Goal: Task Accomplishment & Management: Complete application form

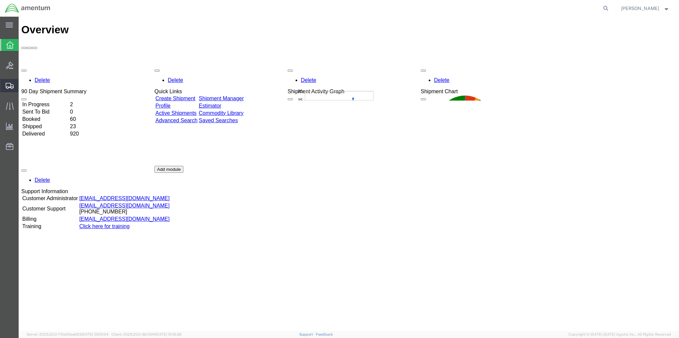
click at [0, 0] on span "Create Shipment" at bounding box center [0, 0] width 0 height 0
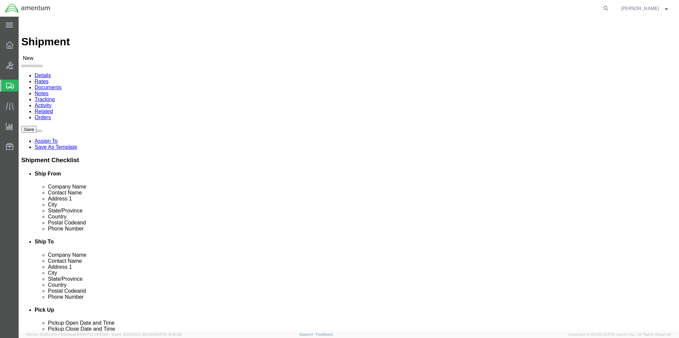
select select
select select "MYPROFILE"
select select "MD"
drag, startPoint x: 129, startPoint y: 137, endPoint x: 90, endPoint y: 139, distance: 39.0
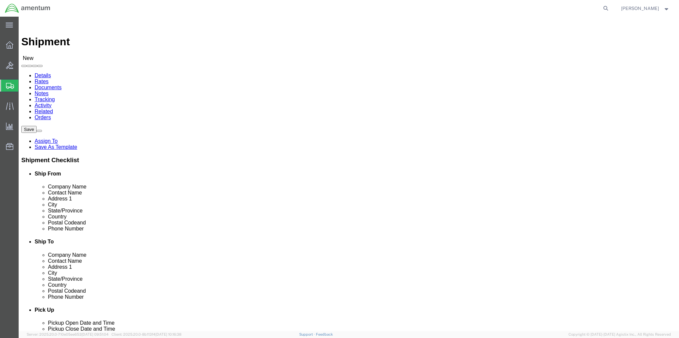
click div
type input "F"
type input "[PERSON_NAME] / [PERSON_NAME]"
click link "ADDITIONAL INFORMATION"
click input "text"
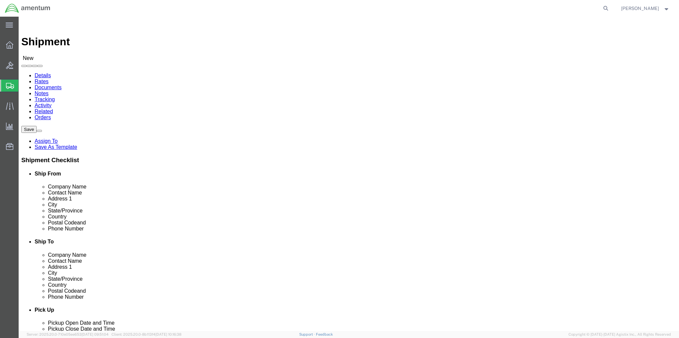
type input "[PERSON_NAME]"
type input "[STREET_ADDRESS]"
type input "Ypsilanti"
type input "m"
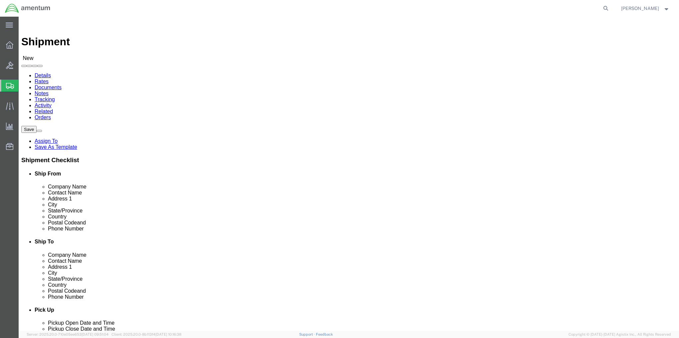
type input "m"
type input "miss"
type input "48197"
type input "7344768769"
click input "text"
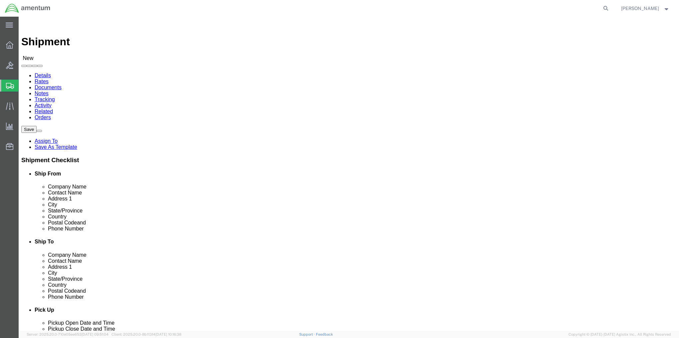
type input "[EMAIL_ADDRESS][DOMAIN_NAME]"
click input "checkbox"
checkbox input "true"
click link "ADDITIONAL INFORMATION"
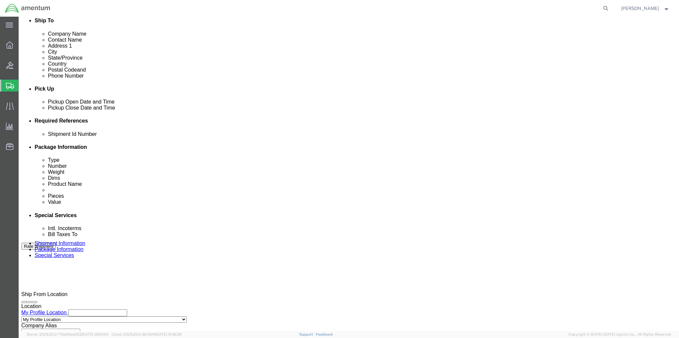
scroll to position [233, 0]
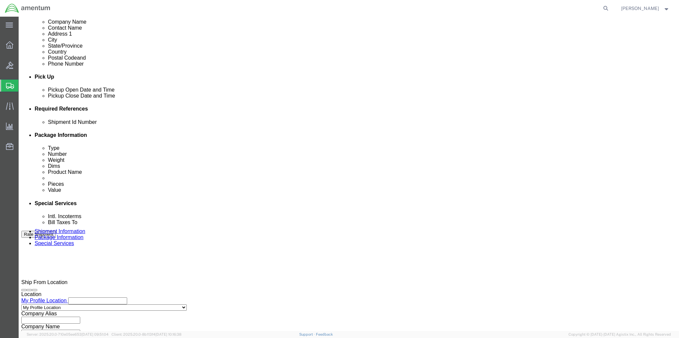
click div "[DATE] 11:00 AM"
click input "3:00 AM"
type input "3:00 pm"
type input "3:00 PM"
click button "Apply"
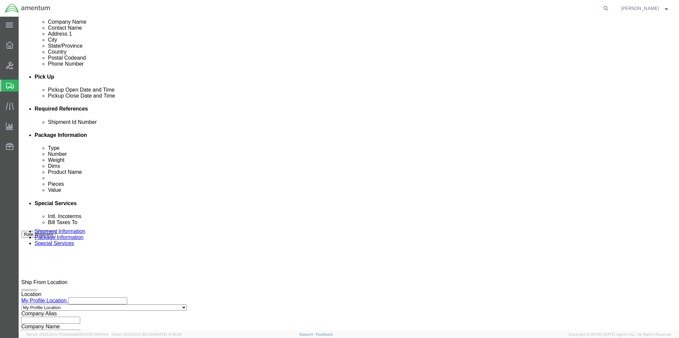
click input "text"
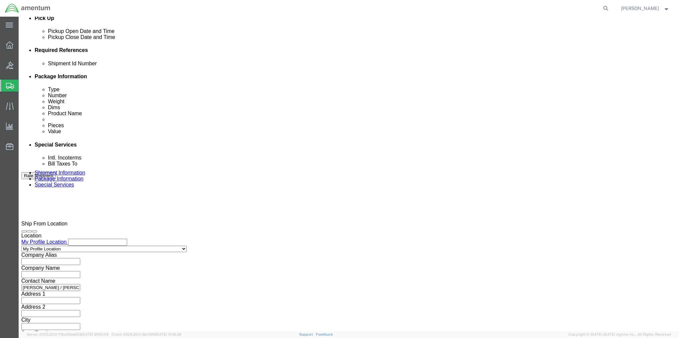
scroll to position [321, 0]
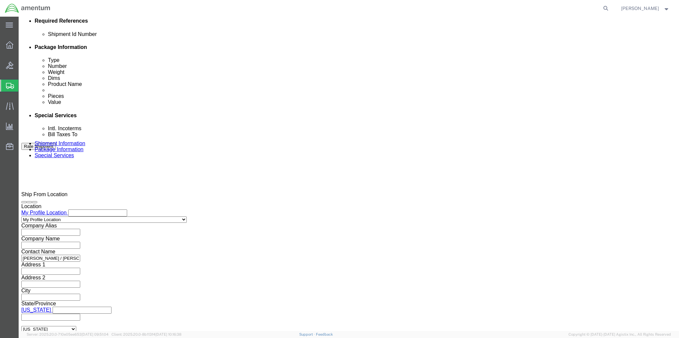
type input "2575.01.02.C.[DATE].VE35"
click button "Continue"
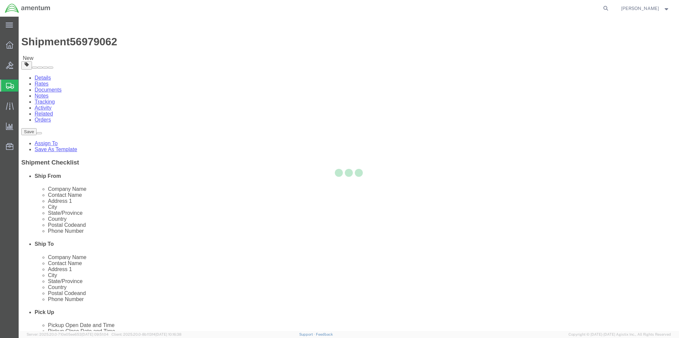
select select "CBOX"
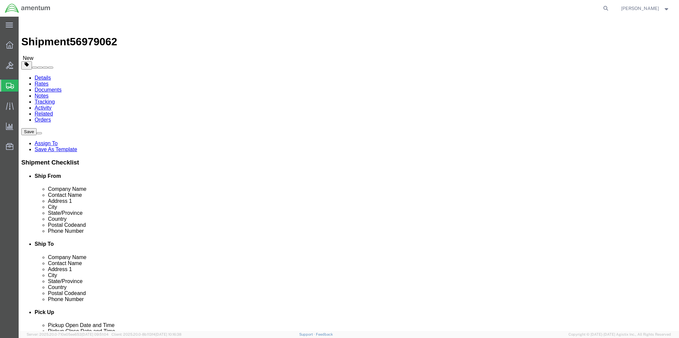
click link "Add Package"
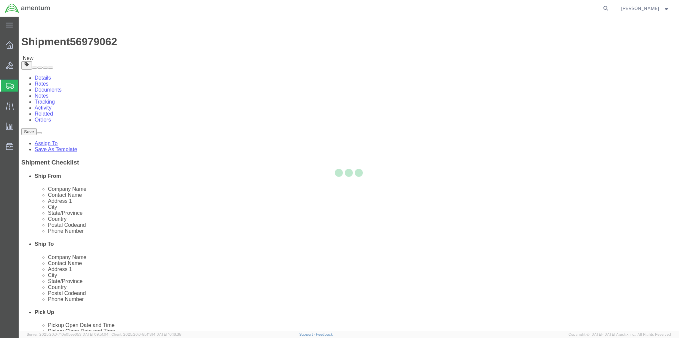
select select "CBOX"
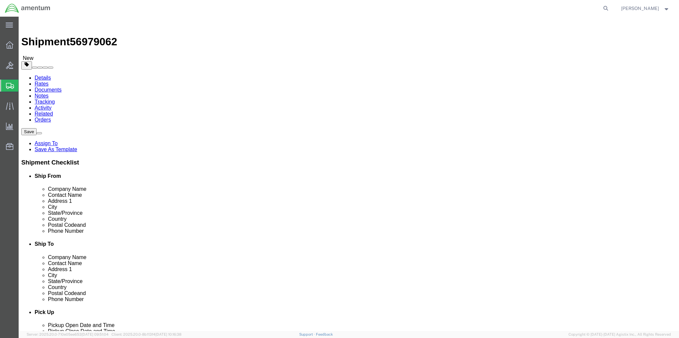
click input "text"
type input "20"
type input "30"
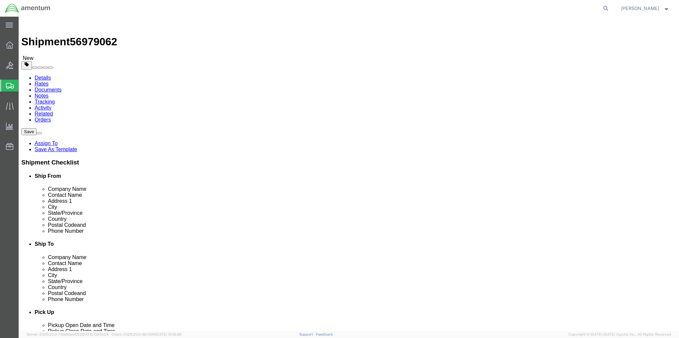
click input "text"
type input "20"
type input "49"
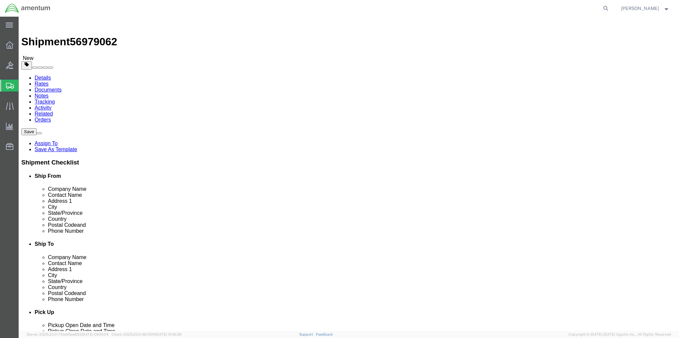
click link "Add Content"
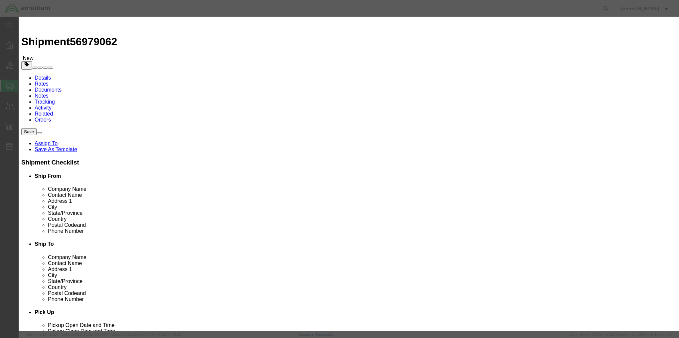
click input "text"
type input "Computers and stuff"
type input "4"
type input "40000"
click button "Save & Close"
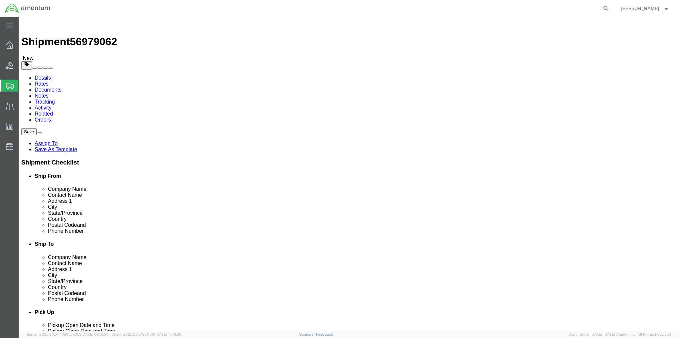
click link "Add Content"
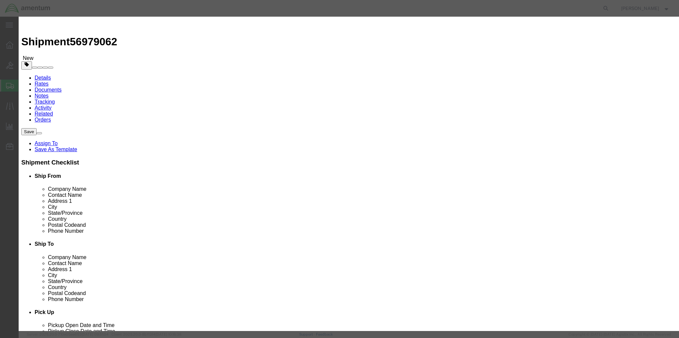
click input "text"
type input "S"
type input "Miscellanious"
click strong "MISCELLANIOUS"
select select "USD"
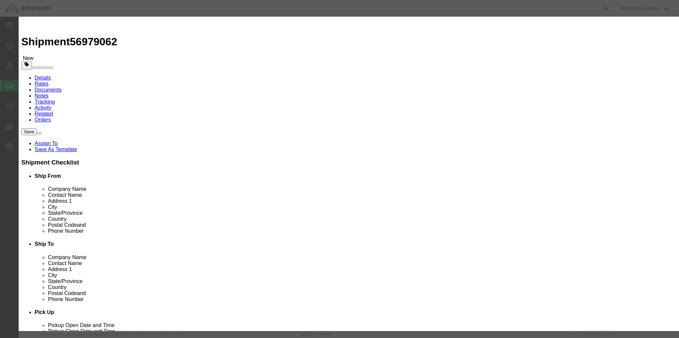
type input "DECAL-MISCELLANIOUS"
type input "DECAL-CUSTOM"
drag, startPoint x: 233, startPoint y: 52, endPoint x: 210, endPoint y: 51, distance: 23.3
click div "DECAL-MISCELLANIOUS Miscellanious"
type input "MISCELLANIOUS"
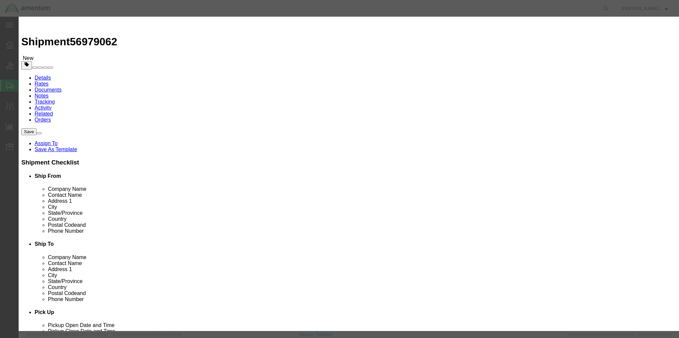
click input "text"
type input "9"
type input "1000"
drag, startPoint x: 254, startPoint y: 121, endPoint x: 209, endPoint y: 123, distance: 45.6
click div "DECAL-CUSTOM"
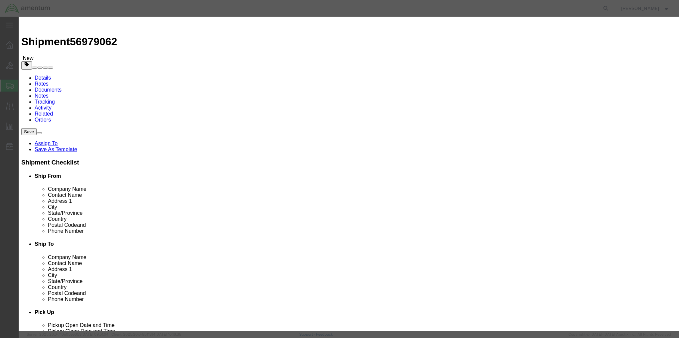
click button "Save & Close"
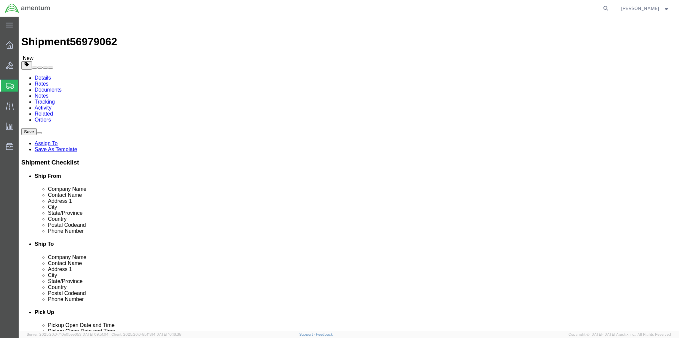
click button "Rate Shipment"
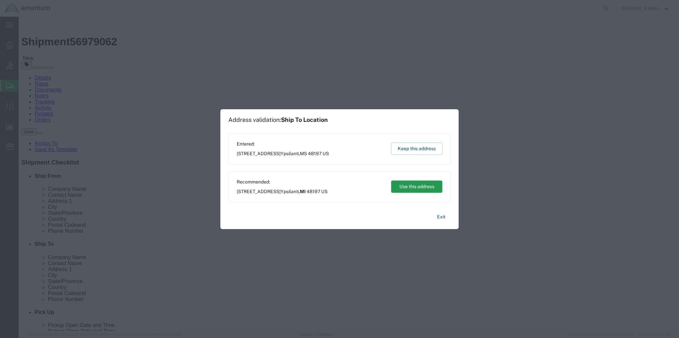
click at [402, 187] on button "Use this address" at bounding box center [416, 186] width 51 height 12
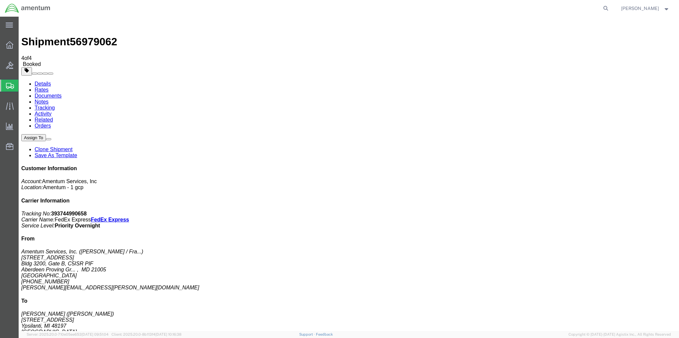
click at [0, 0] on span "Shipment Manager" at bounding box center [0, 0] width 0 height 0
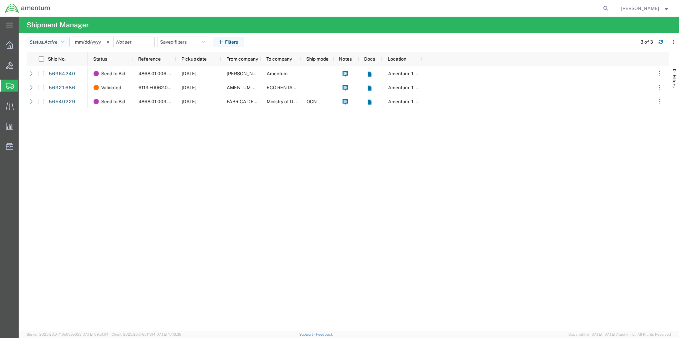
click at [65, 43] on icon "button" at bounding box center [62, 42] width 3 height 5
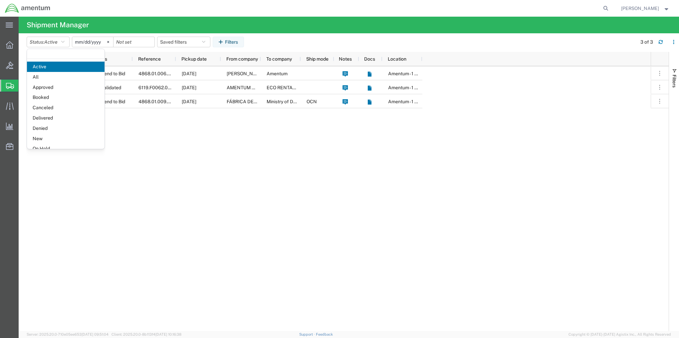
click at [44, 97] on span "Booked" at bounding box center [66, 97] width 78 height 10
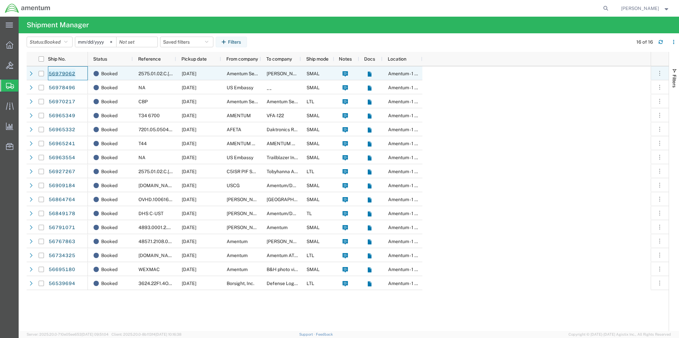
click at [63, 75] on link "56979062" at bounding box center [61, 74] width 27 height 11
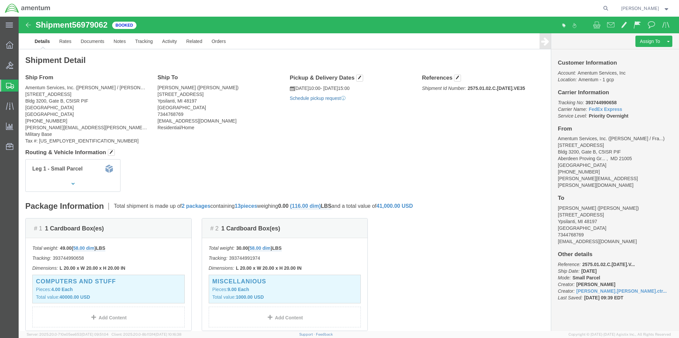
click link "Schedule pickup request"
